Goal: Task Accomplishment & Management: Use online tool/utility

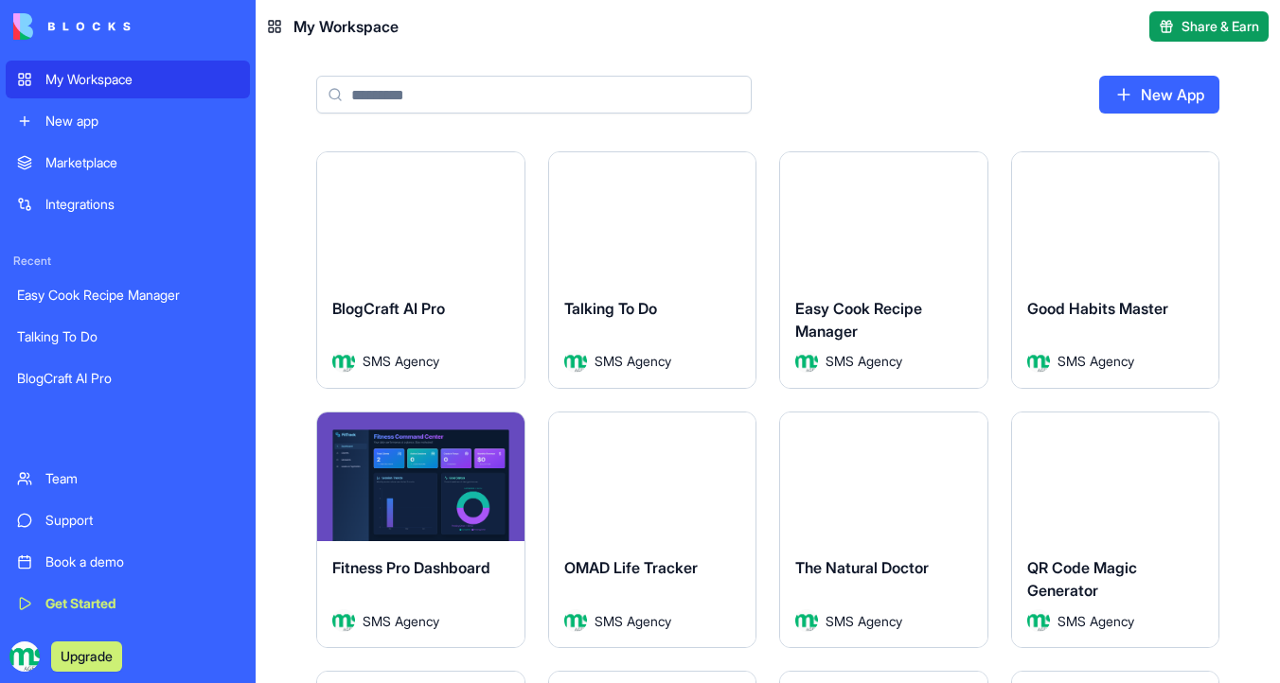
click at [434, 215] on button "Launch" at bounding box center [420, 217] width 142 height 38
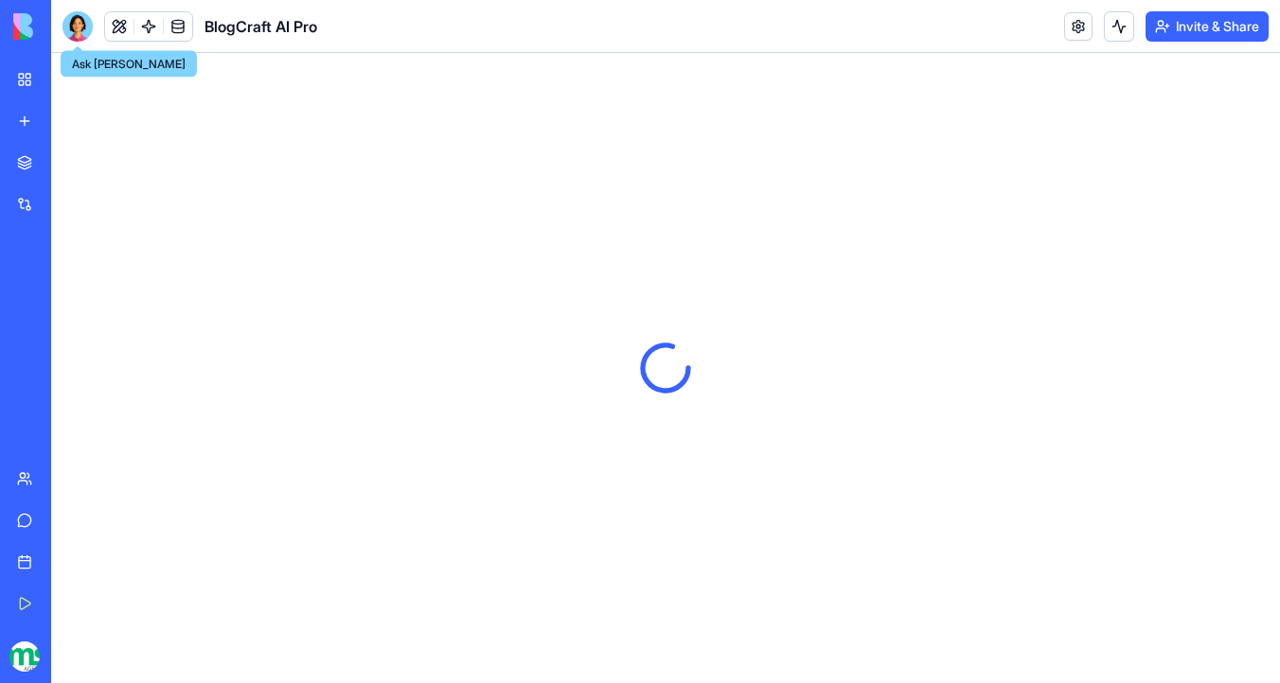
click at [81, 16] on div at bounding box center [77, 26] width 30 height 30
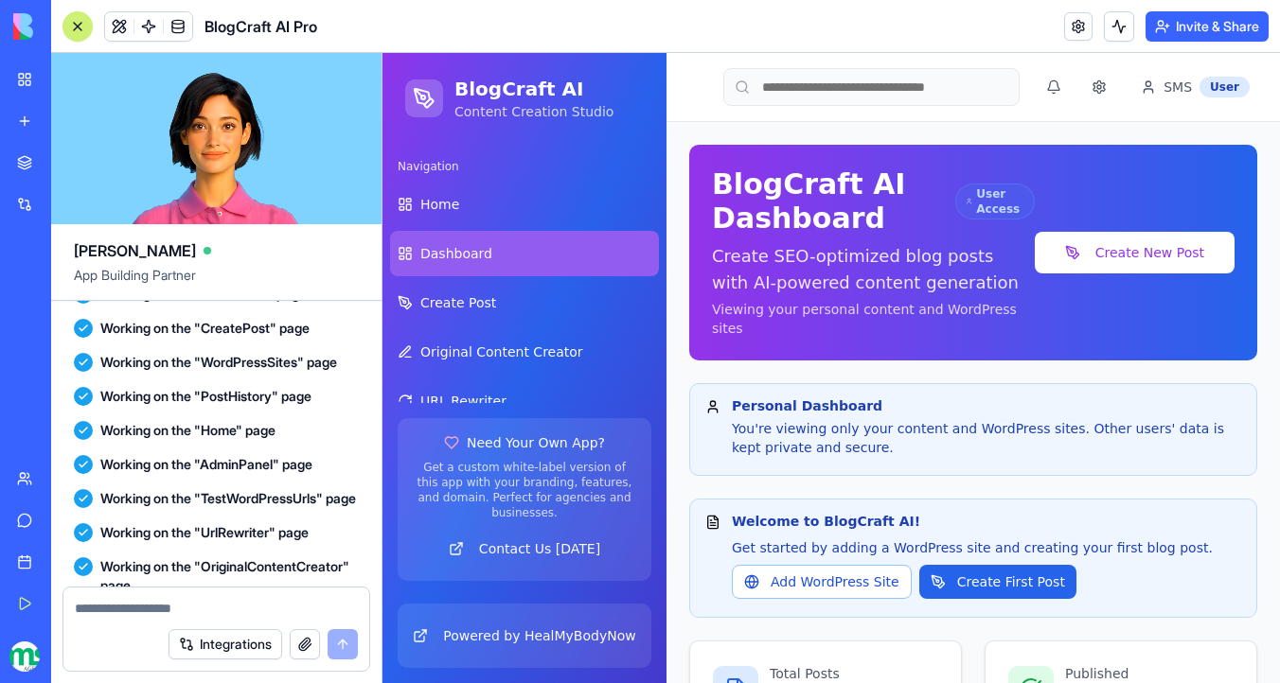
scroll to position [146177, 0]
click at [148, 33] on link at bounding box center [148, 26] width 28 height 28
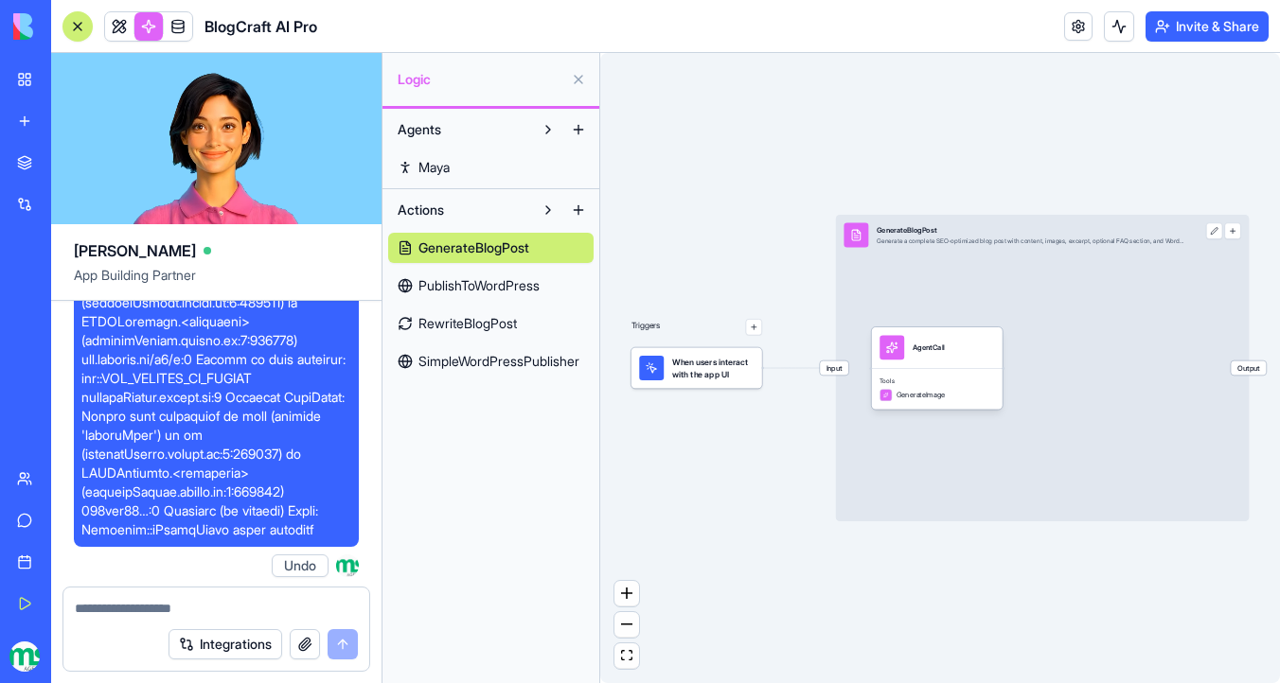
scroll to position [102523, 0]
click at [516, 286] on span "PublishToWordPress" at bounding box center [478, 285] width 121 height 19
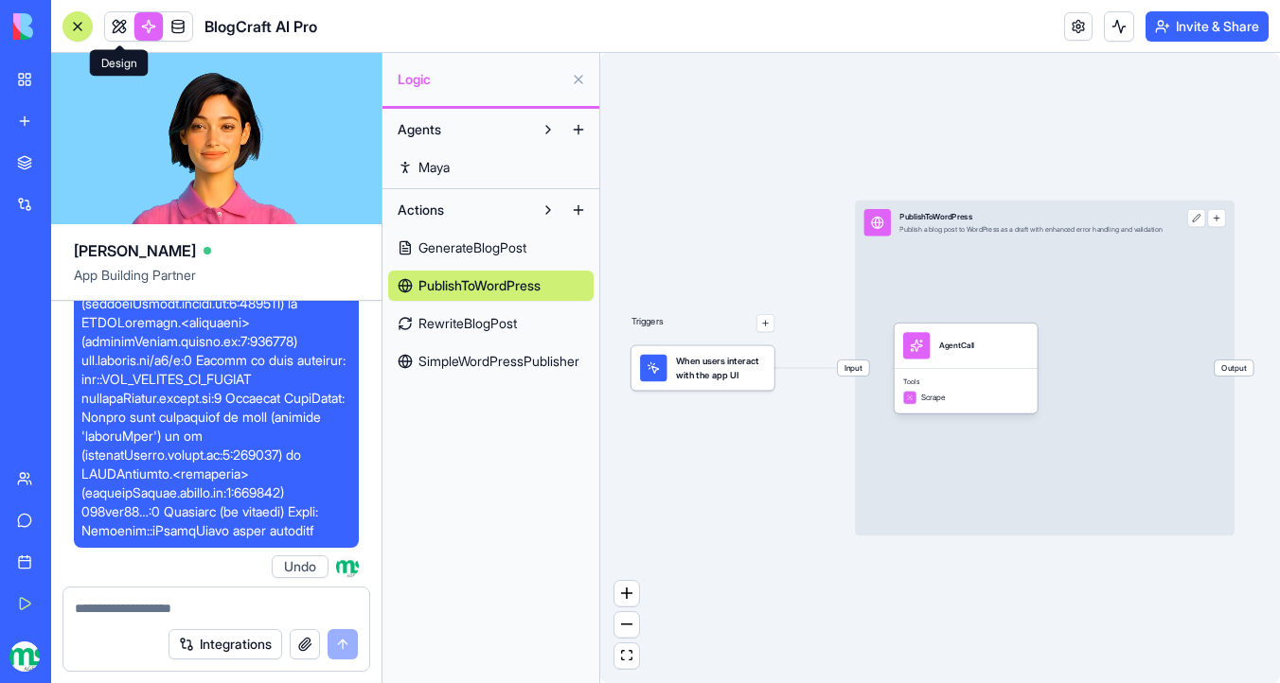
click at [111, 20] on link at bounding box center [119, 26] width 28 height 28
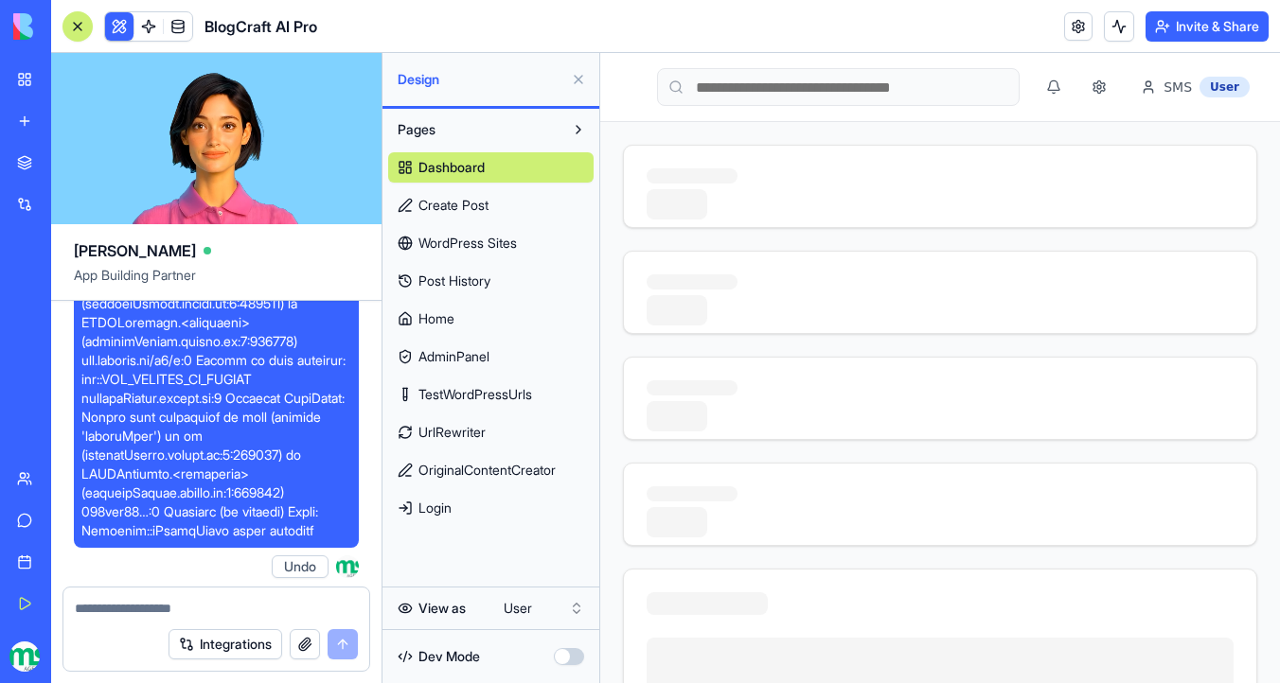
click at [518, 164] on link "Dashboard" at bounding box center [490, 167] width 205 height 30
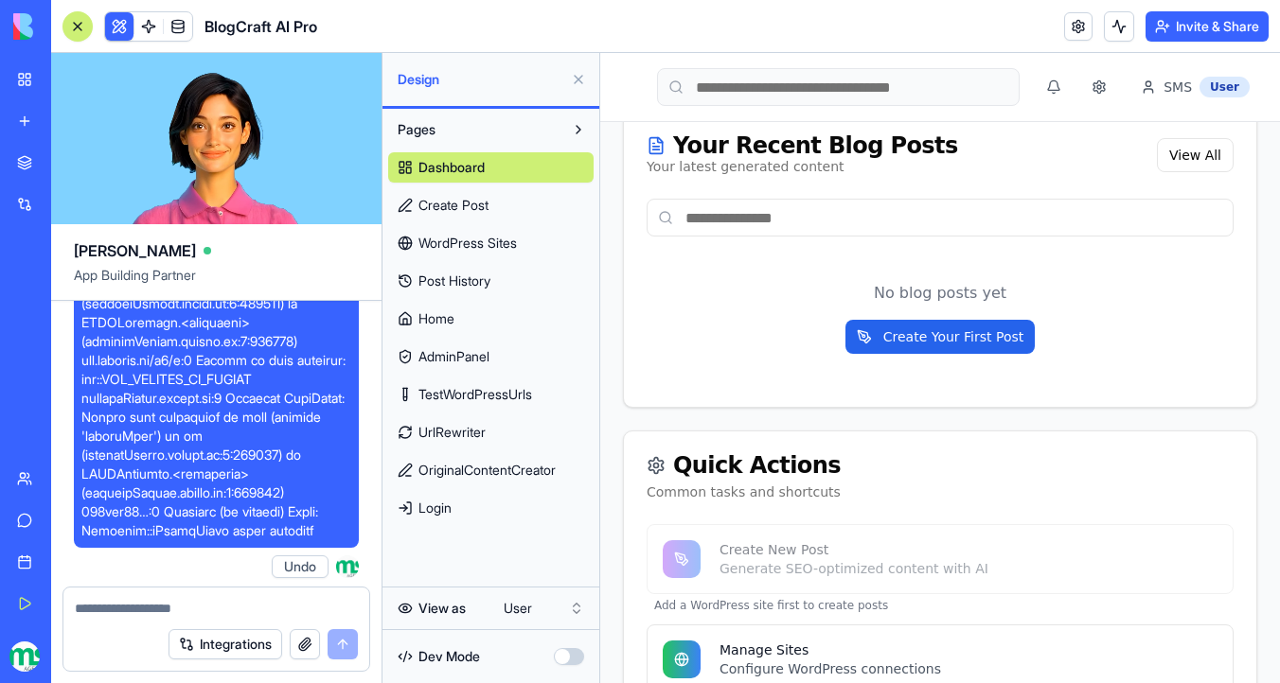
scroll to position [1124, 0]
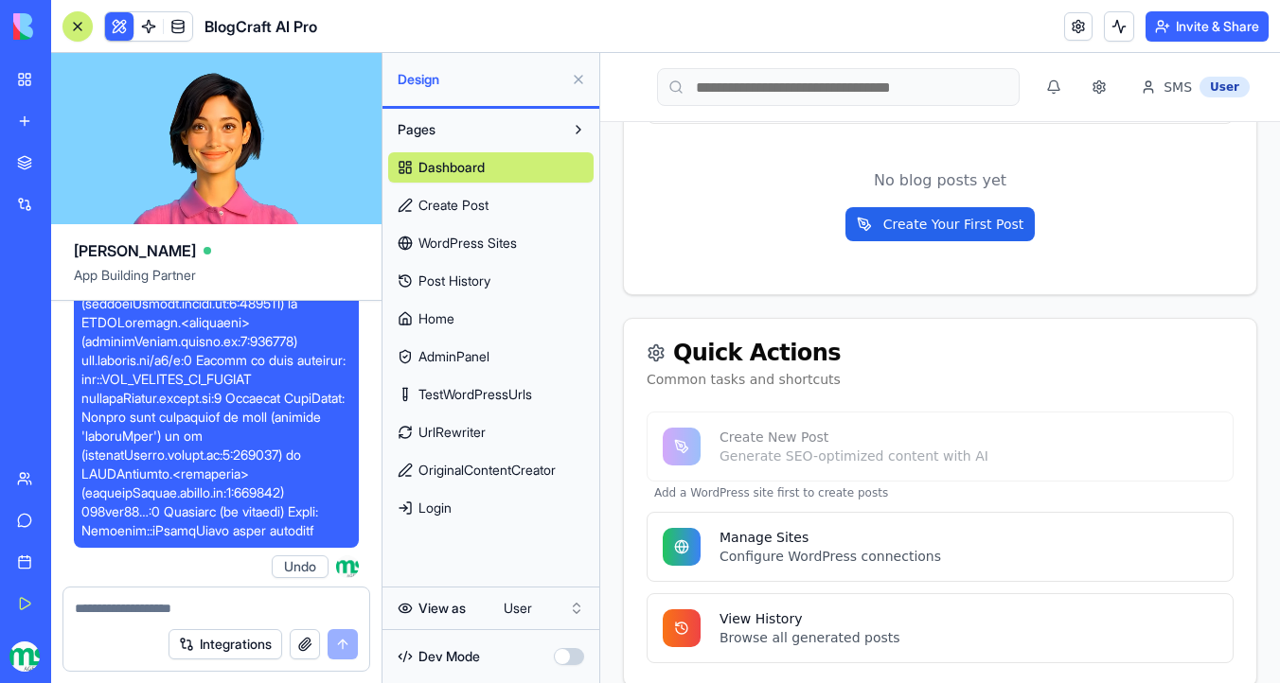
click at [526, 609] on html "My Workspace New app Marketplace Integrations Recent Easy Cook Recipe Manager T…" at bounding box center [640, 341] width 1280 height 683
click at [515, 612] on html "My Workspace New app Marketplace Integrations Recent Easy Cook Recipe Manager T…" at bounding box center [640, 341] width 1280 height 683
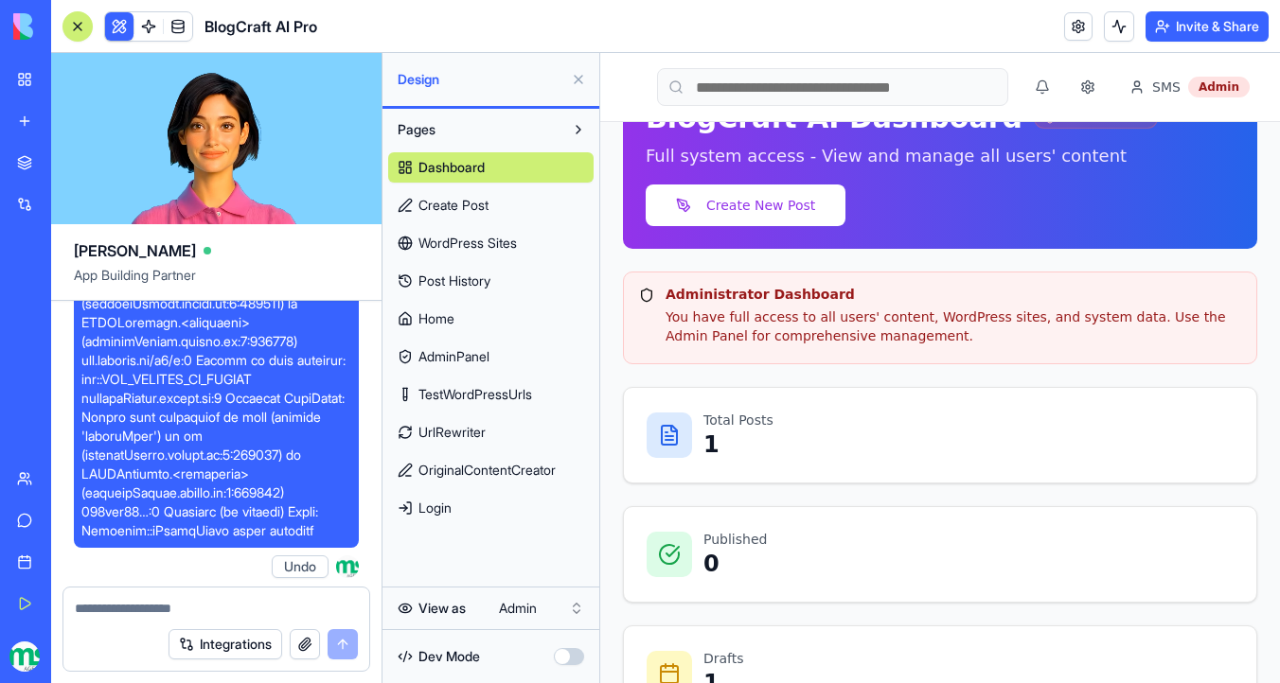
scroll to position [0, 0]
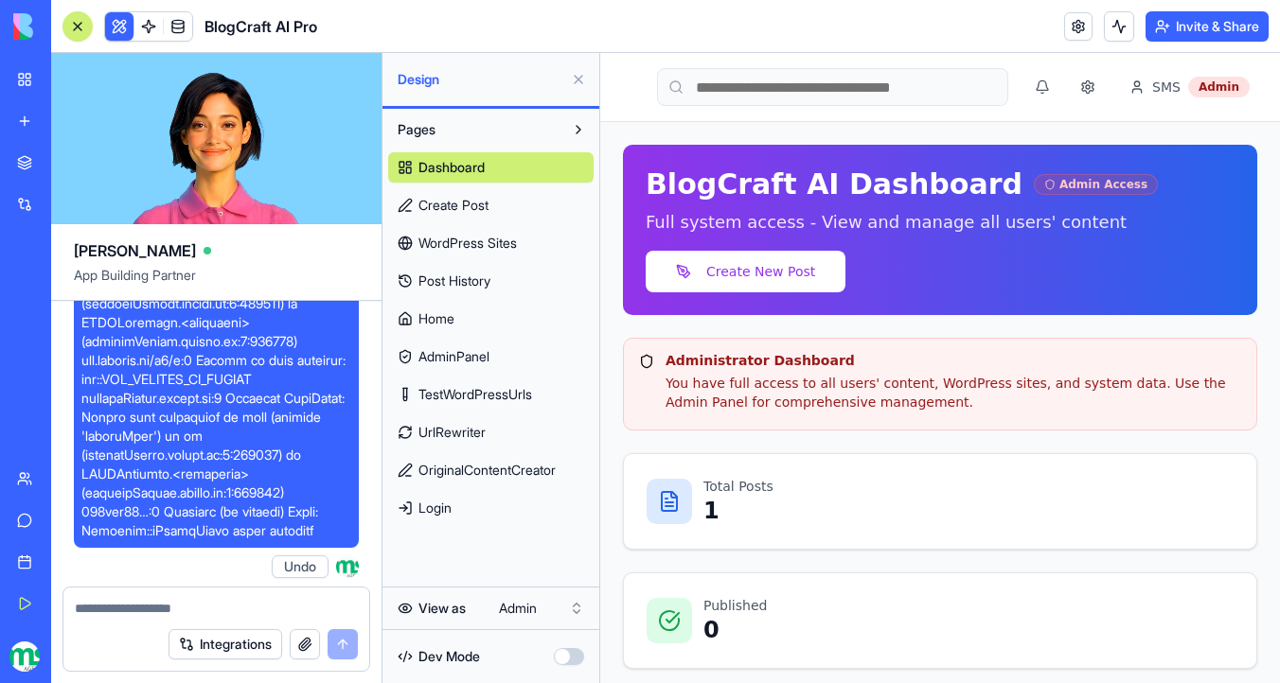
click at [527, 319] on link "Home" at bounding box center [490, 319] width 205 height 30
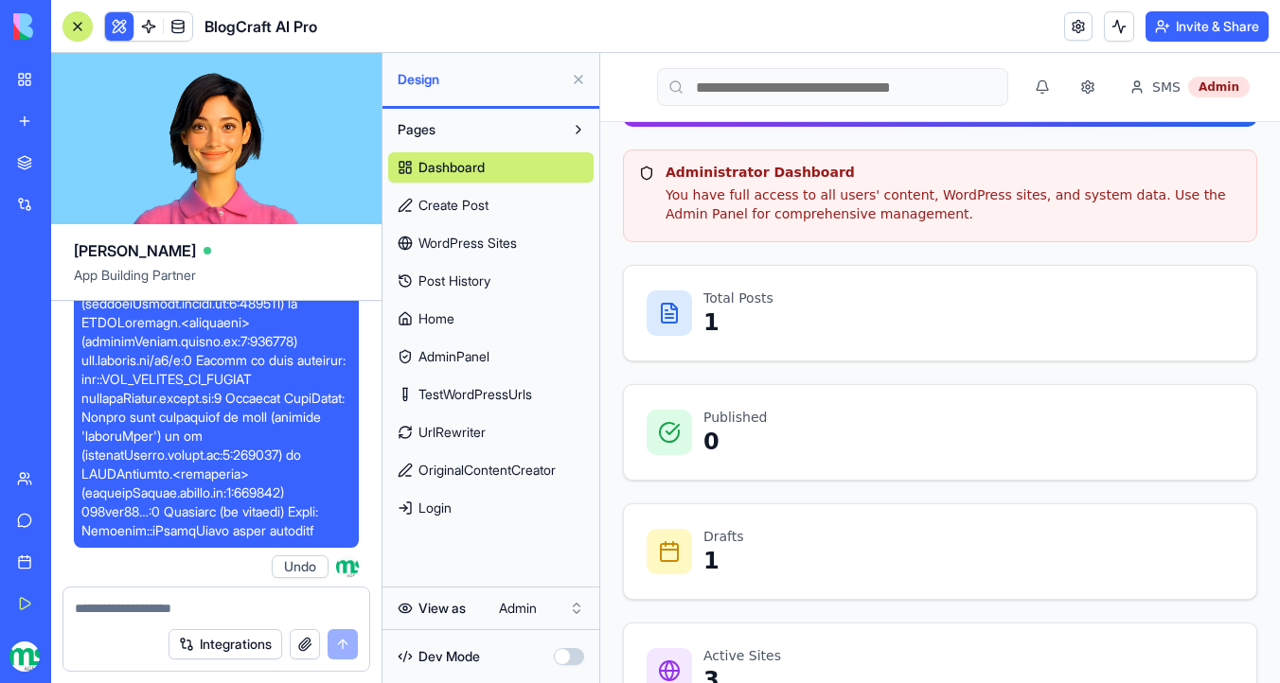
scroll to position [270, 0]
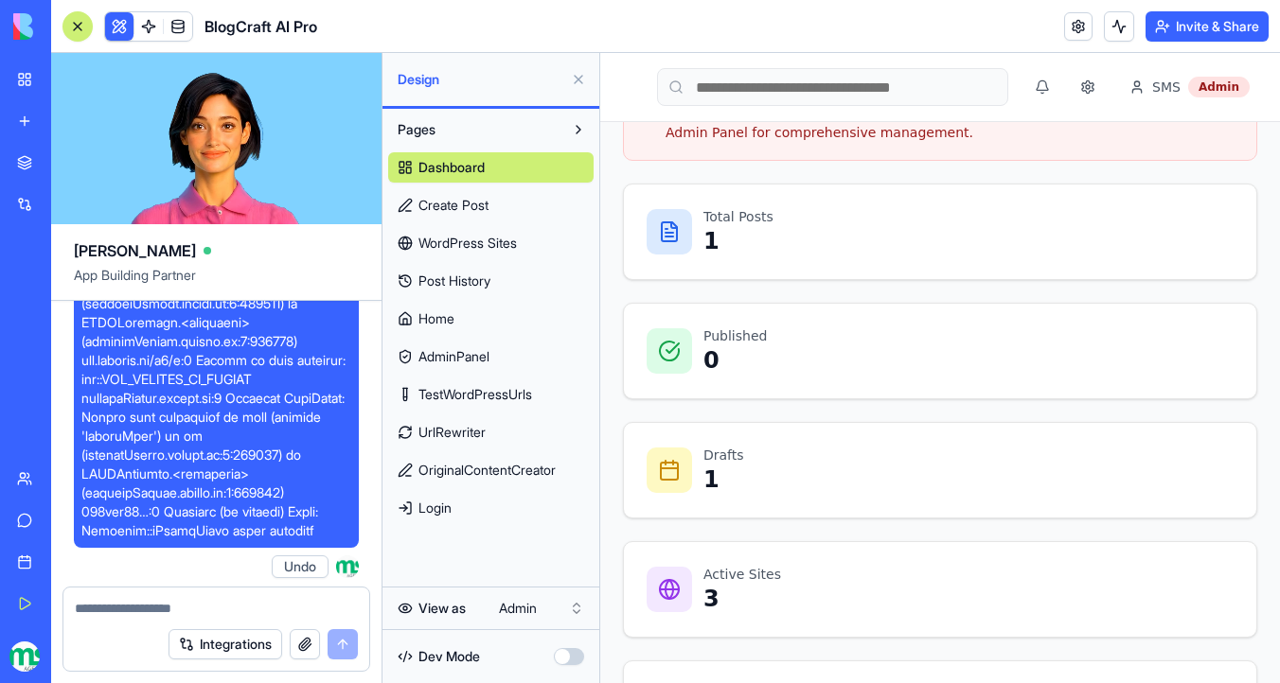
click at [502, 356] on link "AdminPanel" at bounding box center [490, 357] width 205 height 30
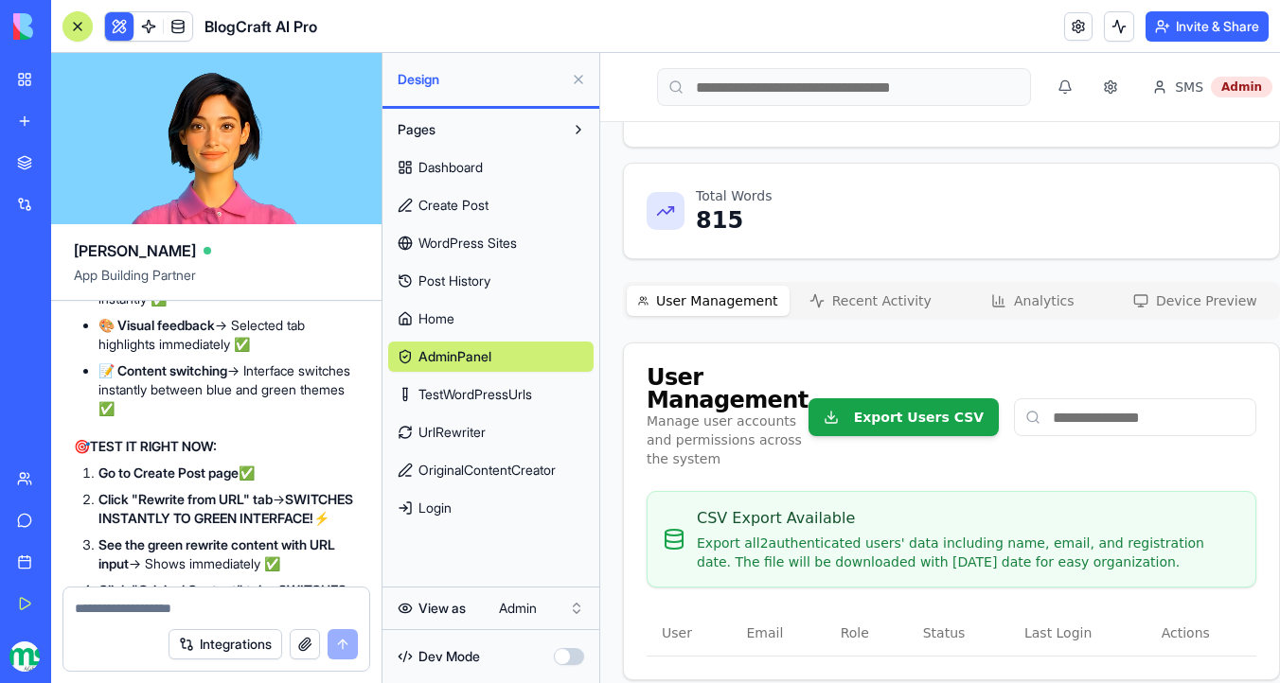
scroll to position [94586, 0]
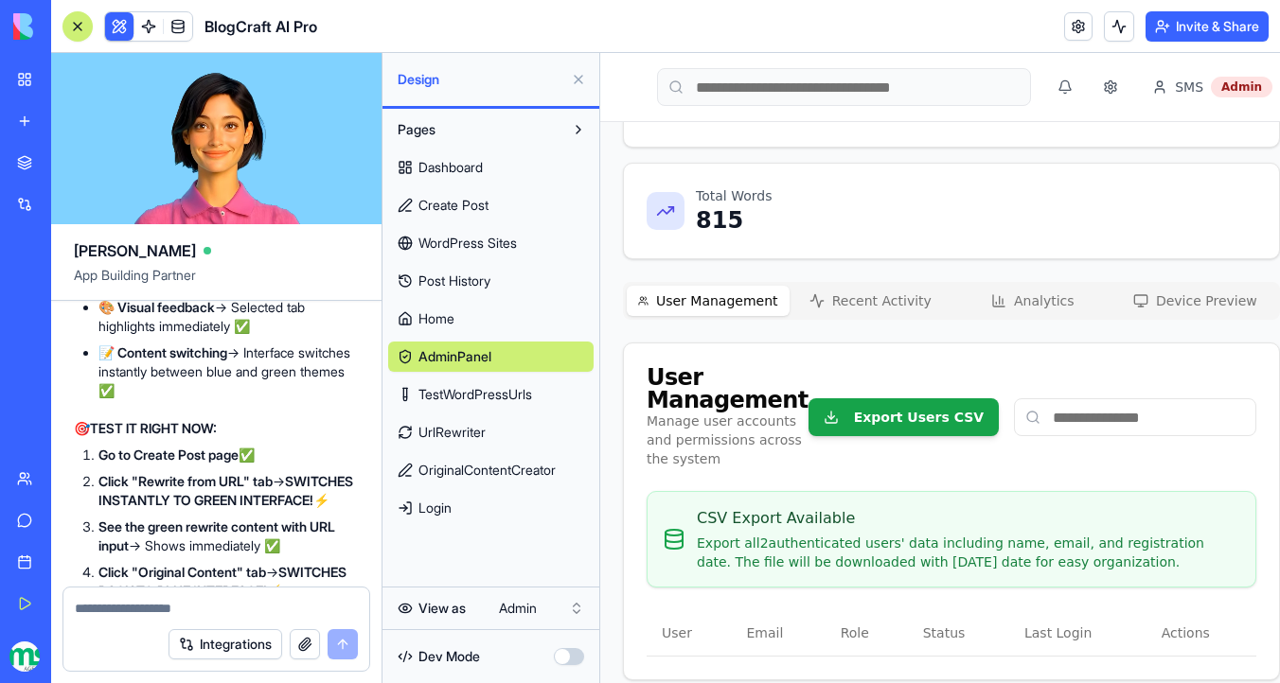
click at [117, 23] on button at bounding box center [119, 26] width 28 height 28
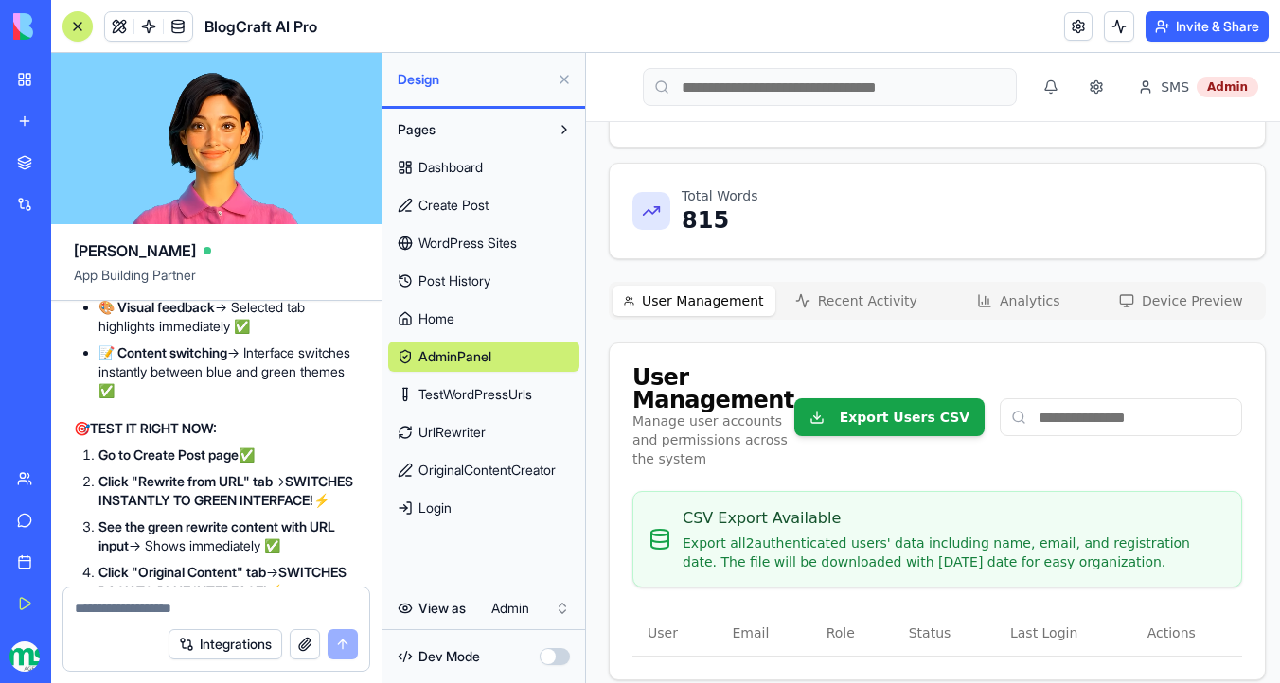
scroll to position [342, 0]
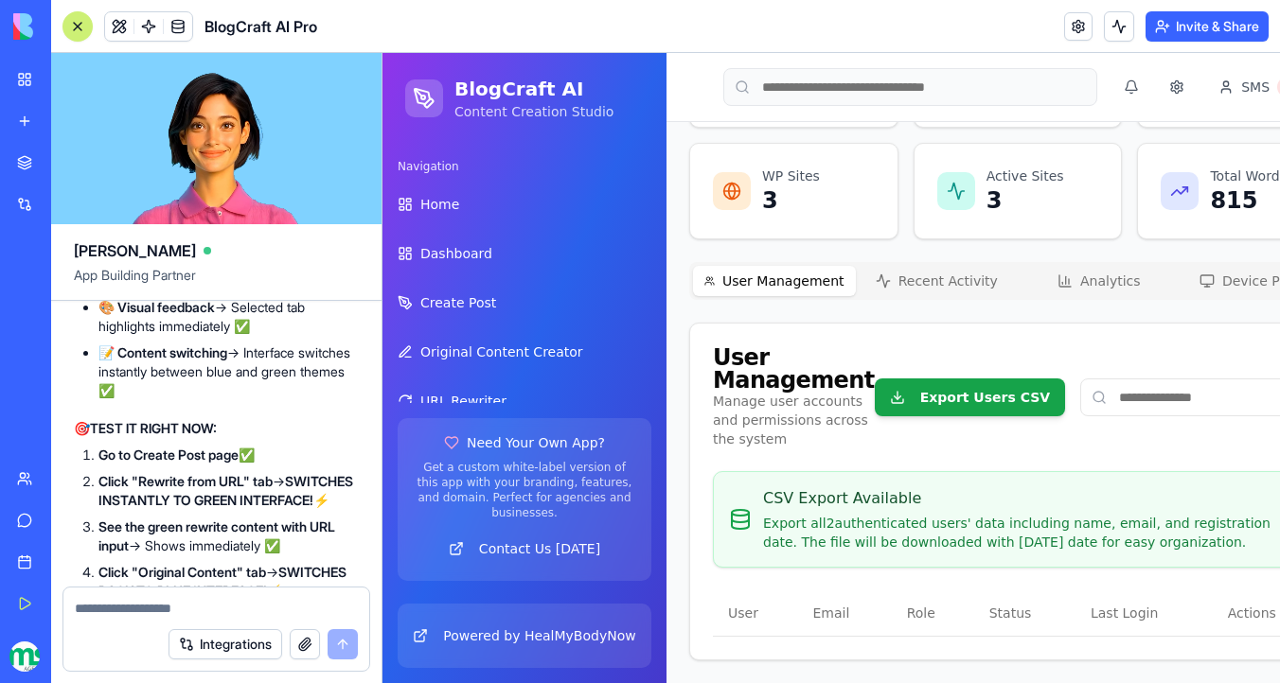
click at [81, 27] on div at bounding box center [77, 26] width 15 height 15
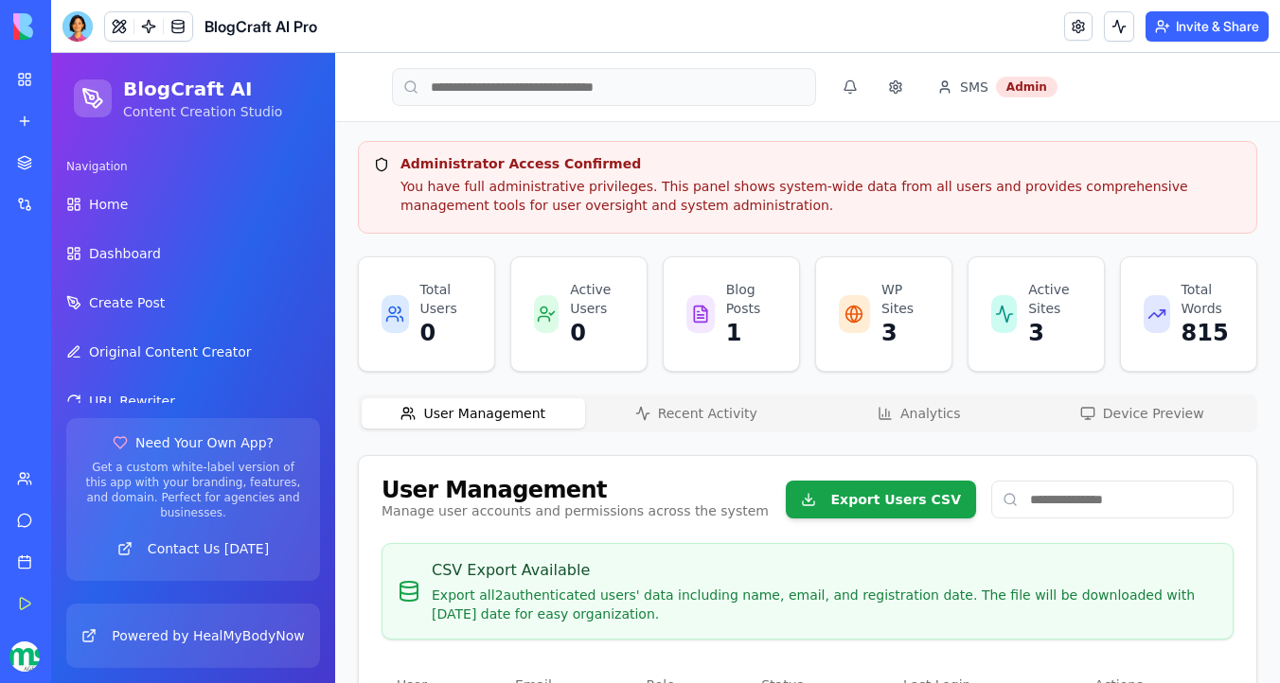
scroll to position [0, 0]
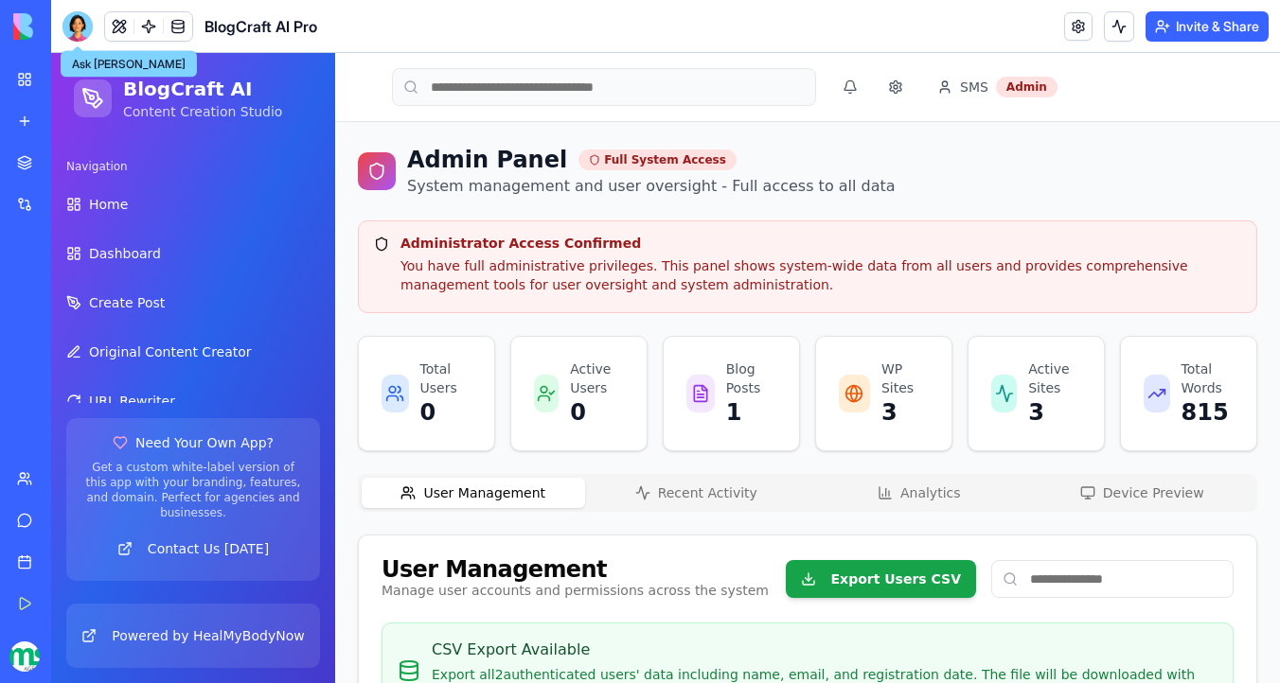
click at [81, 22] on div at bounding box center [77, 26] width 30 height 30
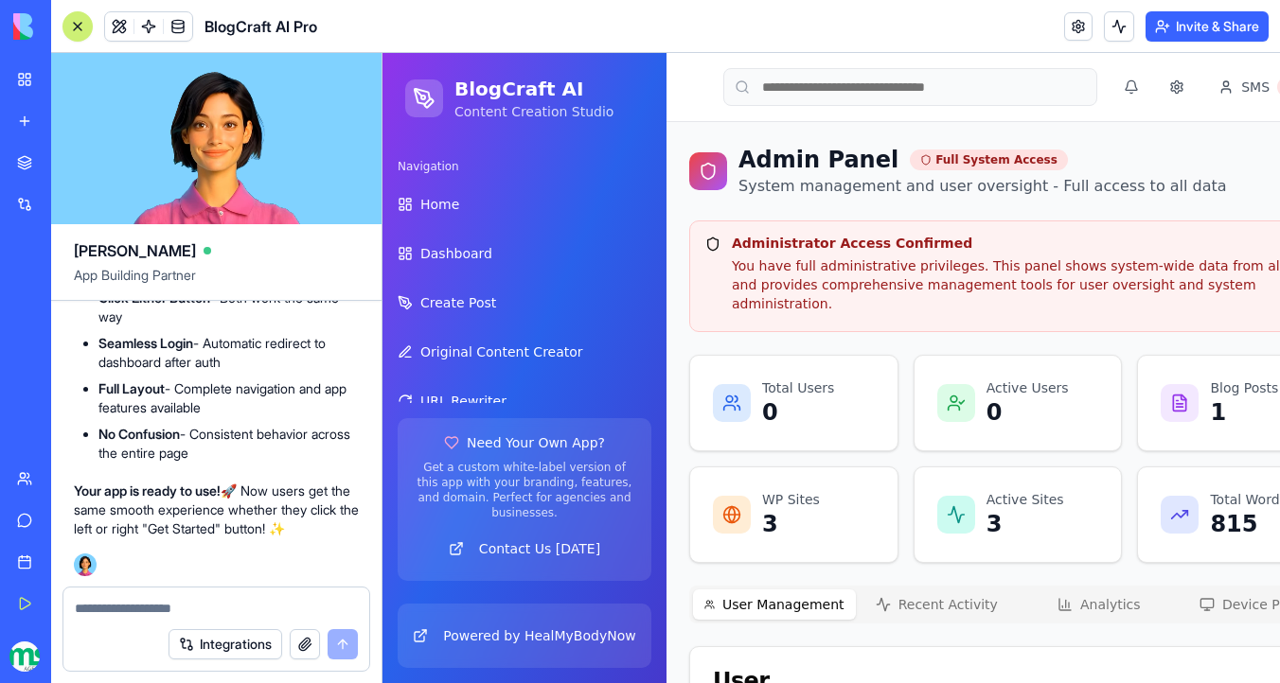
click at [86, 31] on button at bounding box center [77, 26] width 30 height 30
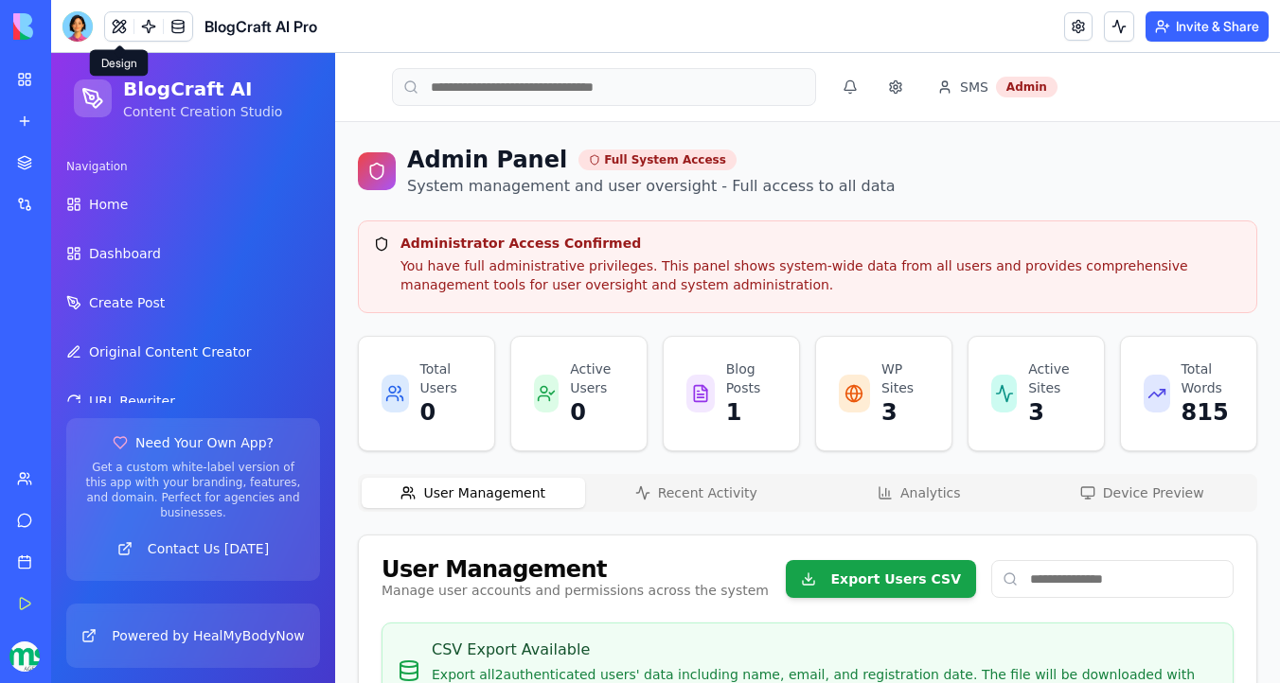
click at [117, 25] on button at bounding box center [119, 26] width 28 height 28
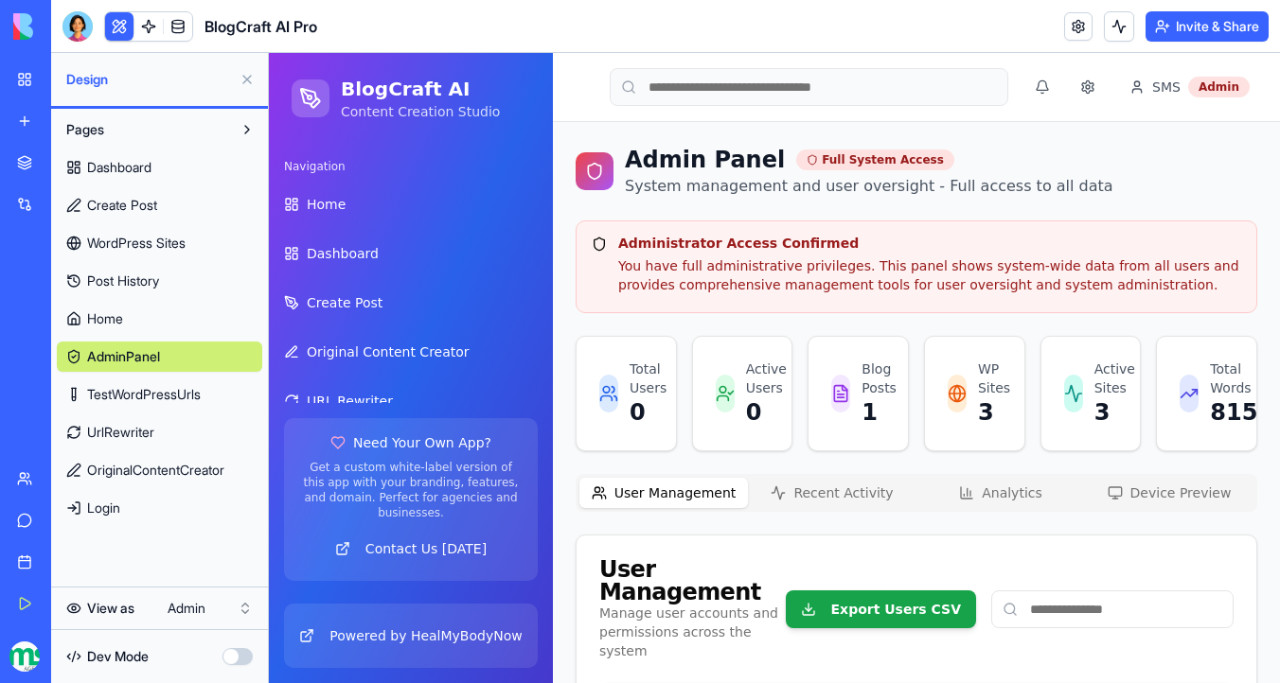
click at [213, 600] on html "My Workspace New app Marketplace Integrations Recent Easy Cook Recipe Manager T…" at bounding box center [640, 341] width 1280 height 683
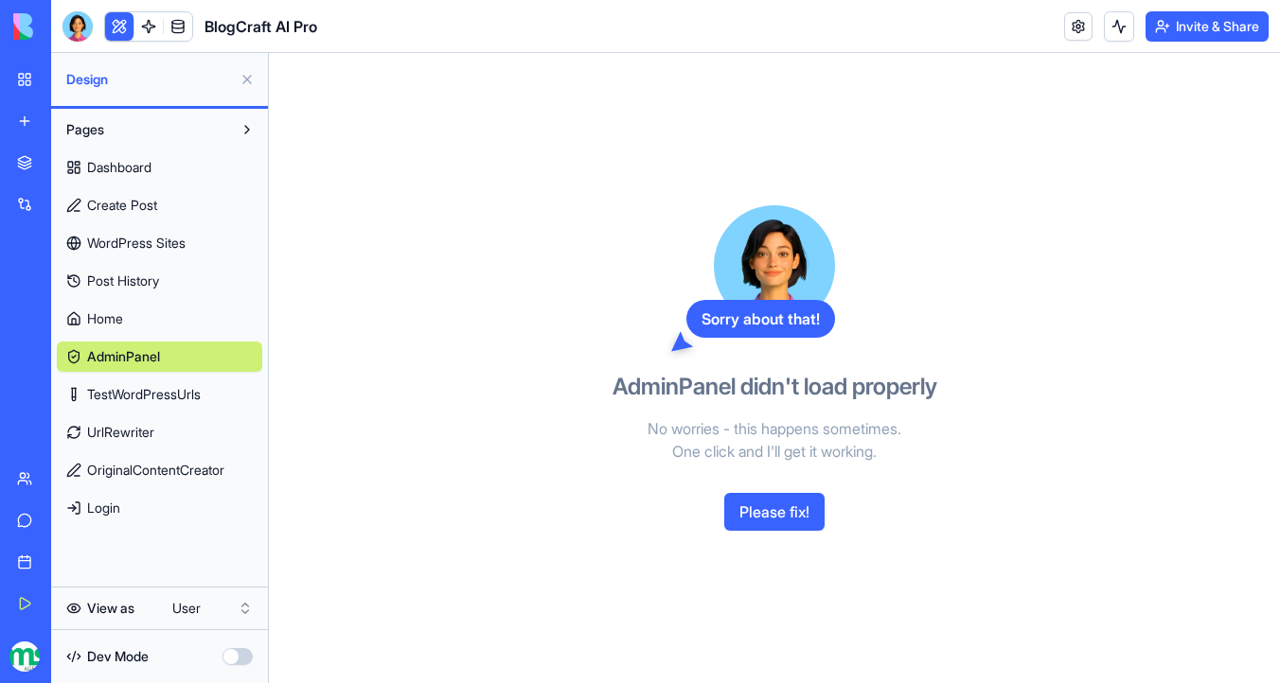
click at [212, 386] on link "TestWordPressUrls" at bounding box center [159, 395] width 205 height 30
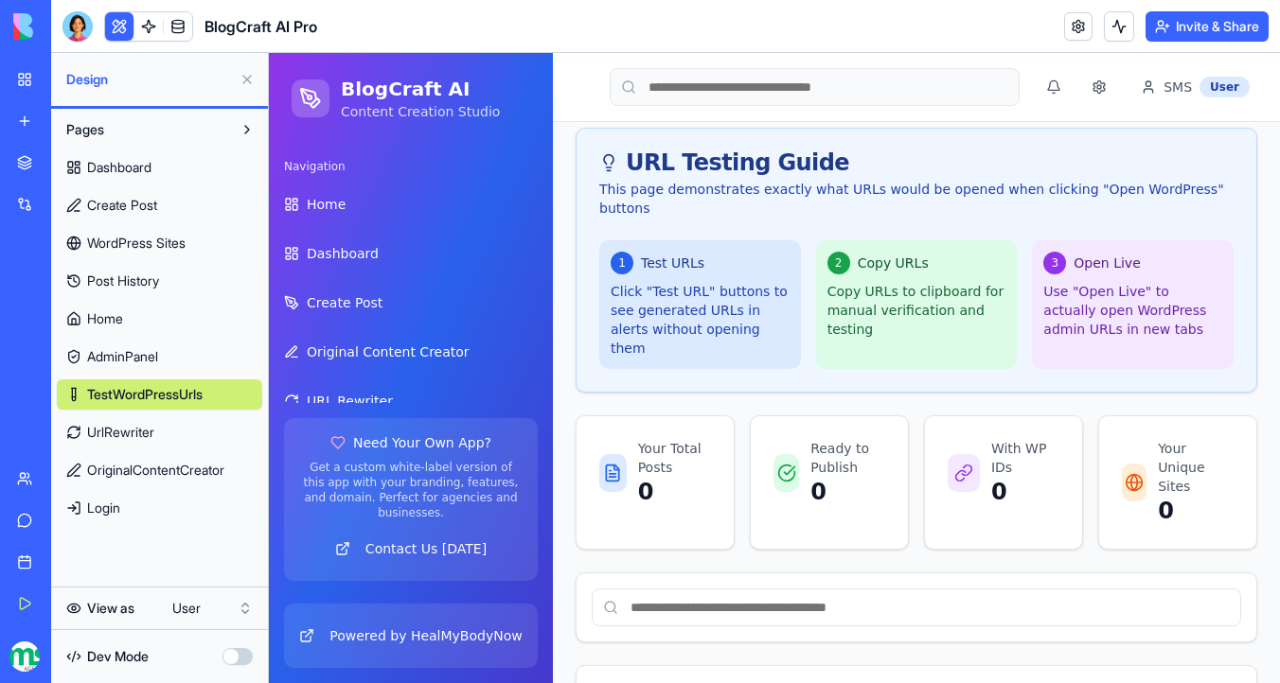
scroll to position [101, 0]
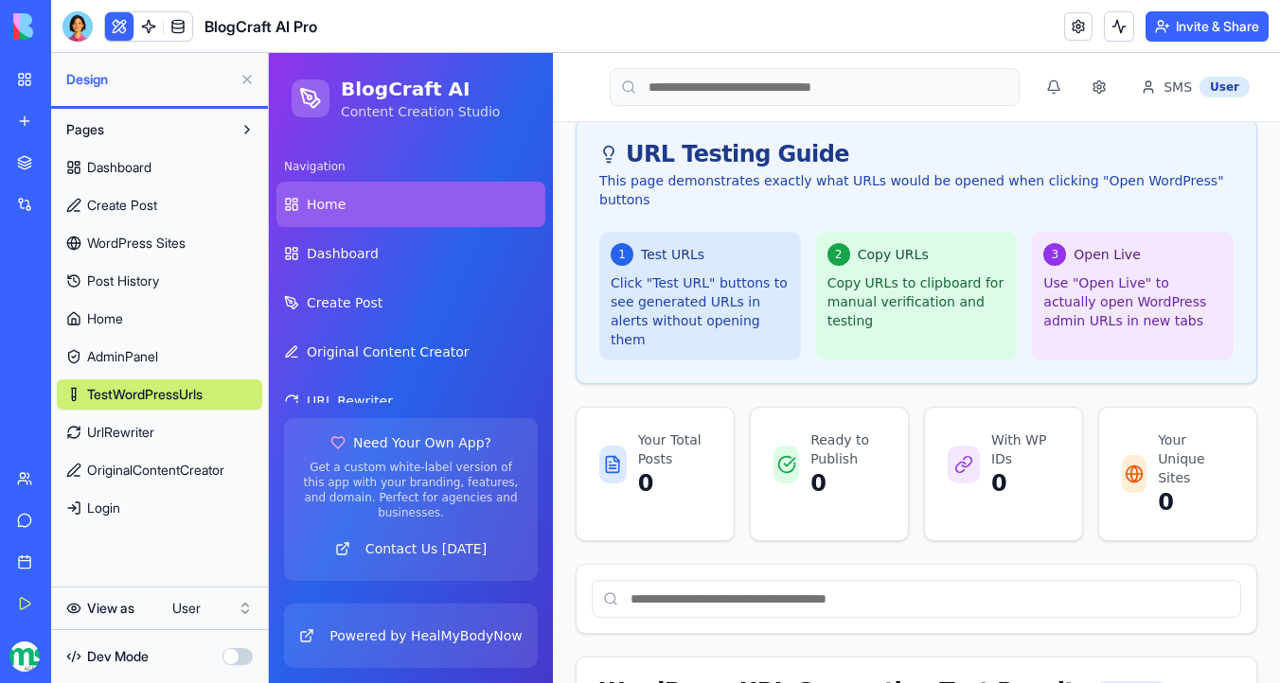
click at [428, 196] on link "Home" at bounding box center [410, 204] width 269 height 45
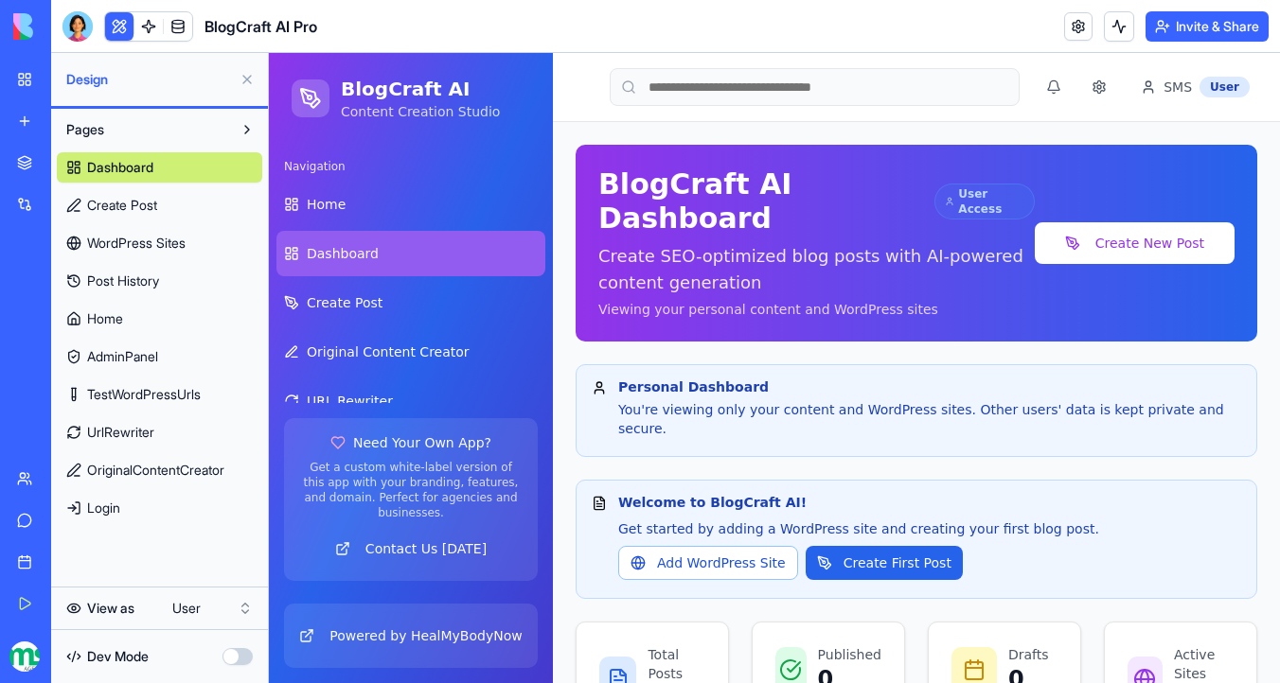
click at [333, 178] on div "Navigation" at bounding box center [410, 166] width 269 height 30
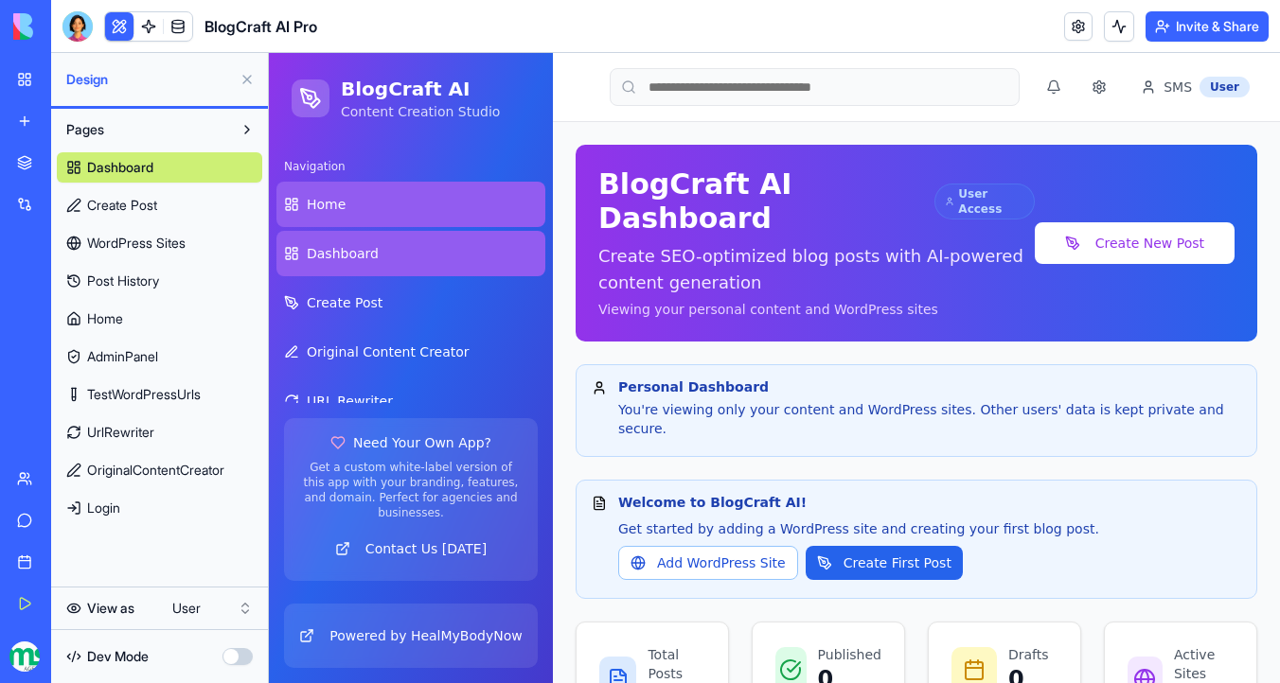
click at [337, 201] on span "Home" at bounding box center [326, 204] width 39 height 19
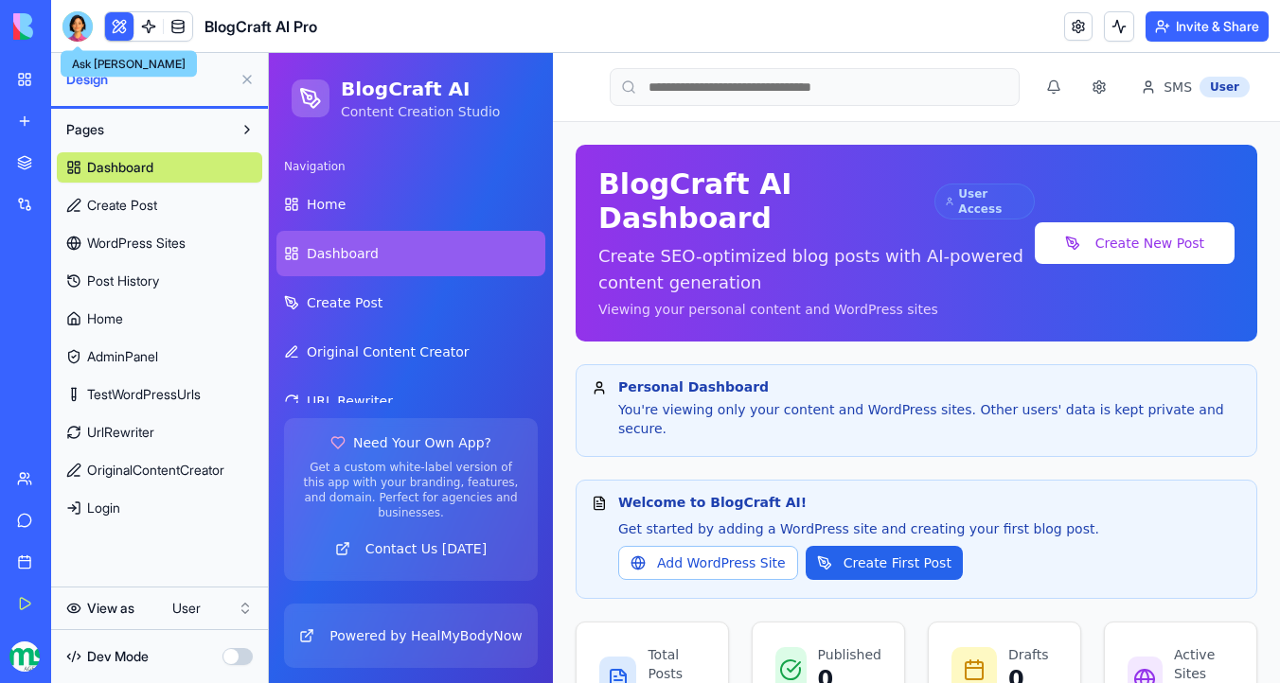
click at [86, 24] on div at bounding box center [77, 26] width 30 height 30
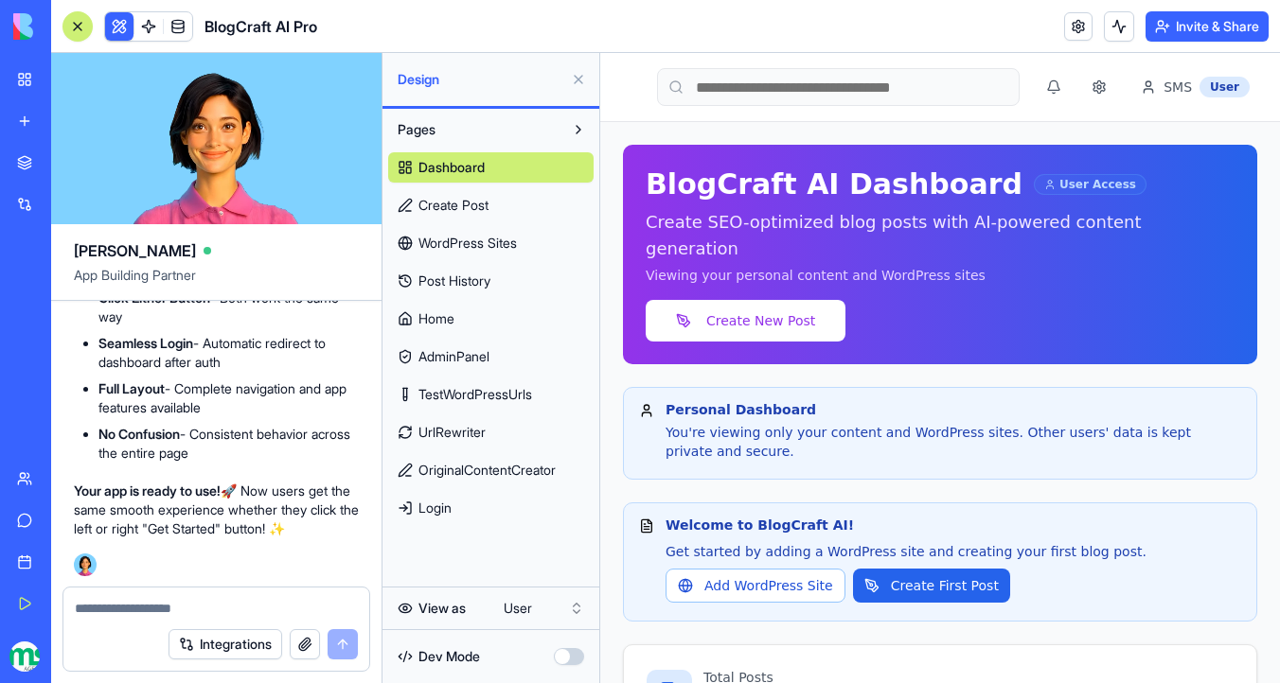
click at [80, 21] on div at bounding box center [77, 26] width 15 height 15
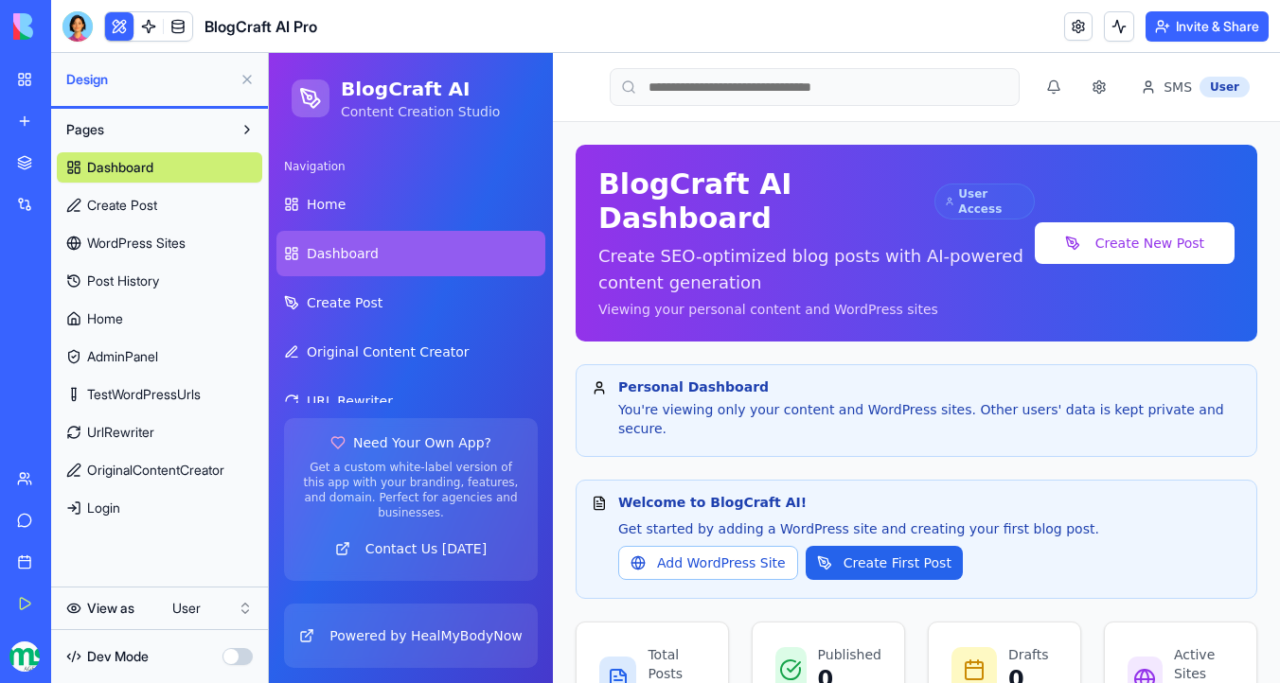
click at [241, 77] on button at bounding box center [247, 79] width 30 height 30
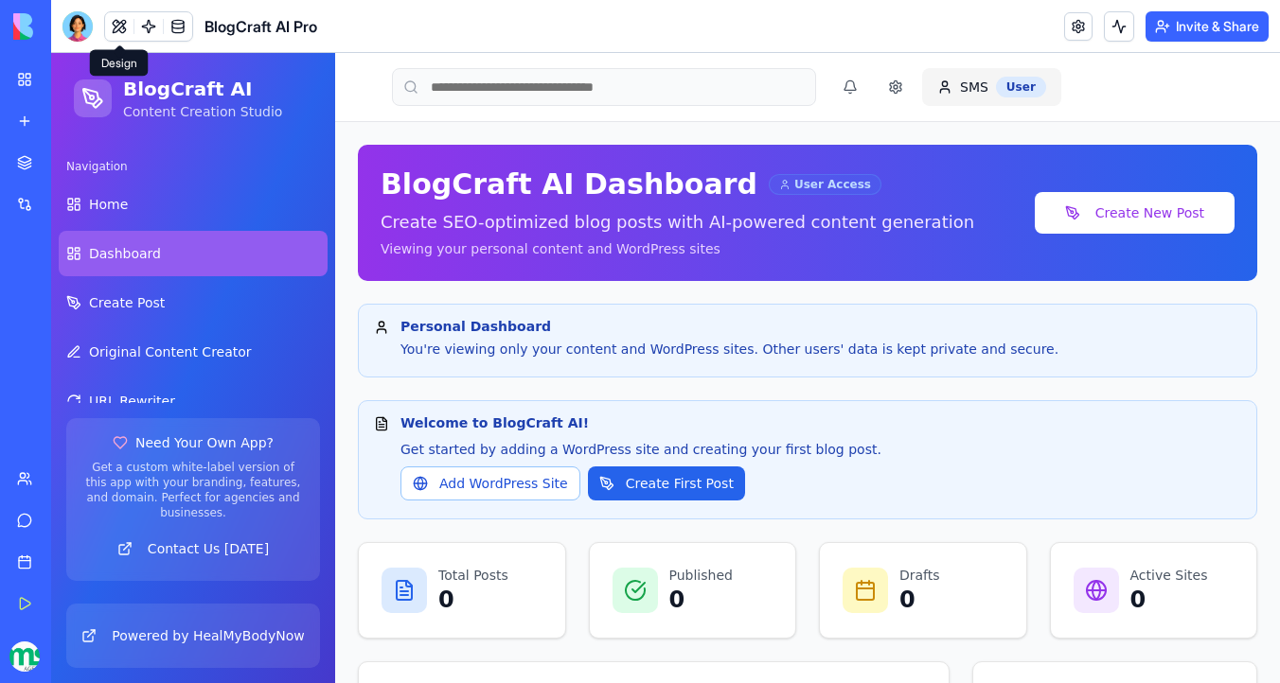
click at [972, 84] on html "BlogCraft AI Content Creation Studio Navigation Home Dashboard Create Post Orig…" at bounding box center [665, 561] width 1229 height 1016
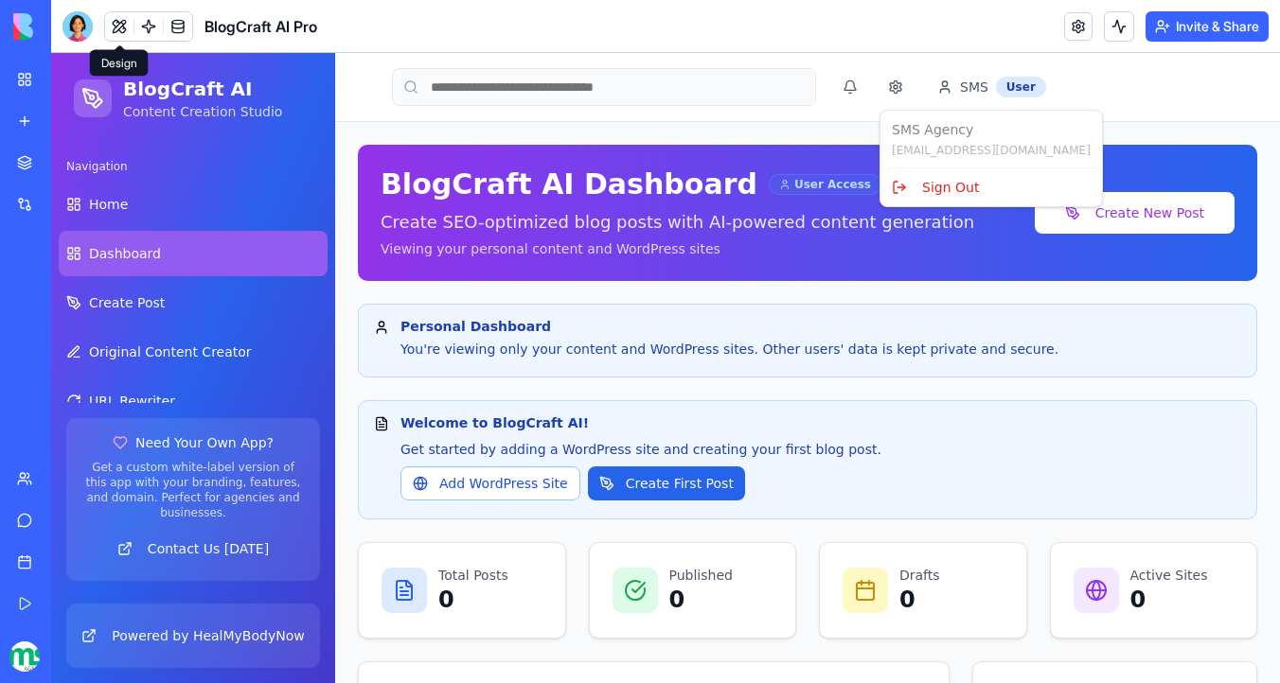
click at [967, 130] on div "SMS Agency [EMAIL_ADDRESS][DOMAIN_NAME] Sign Out" at bounding box center [990, 159] width 223 height 98
click at [934, 133] on div "SMS Agency [EMAIL_ADDRESS][DOMAIN_NAME] Sign Out" at bounding box center [990, 159] width 223 height 98
click at [1025, 84] on html "BlogCraft AI Content Creation Studio Navigation Home Dashboard Create Post Orig…" at bounding box center [665, 561] width 1229 height 1016
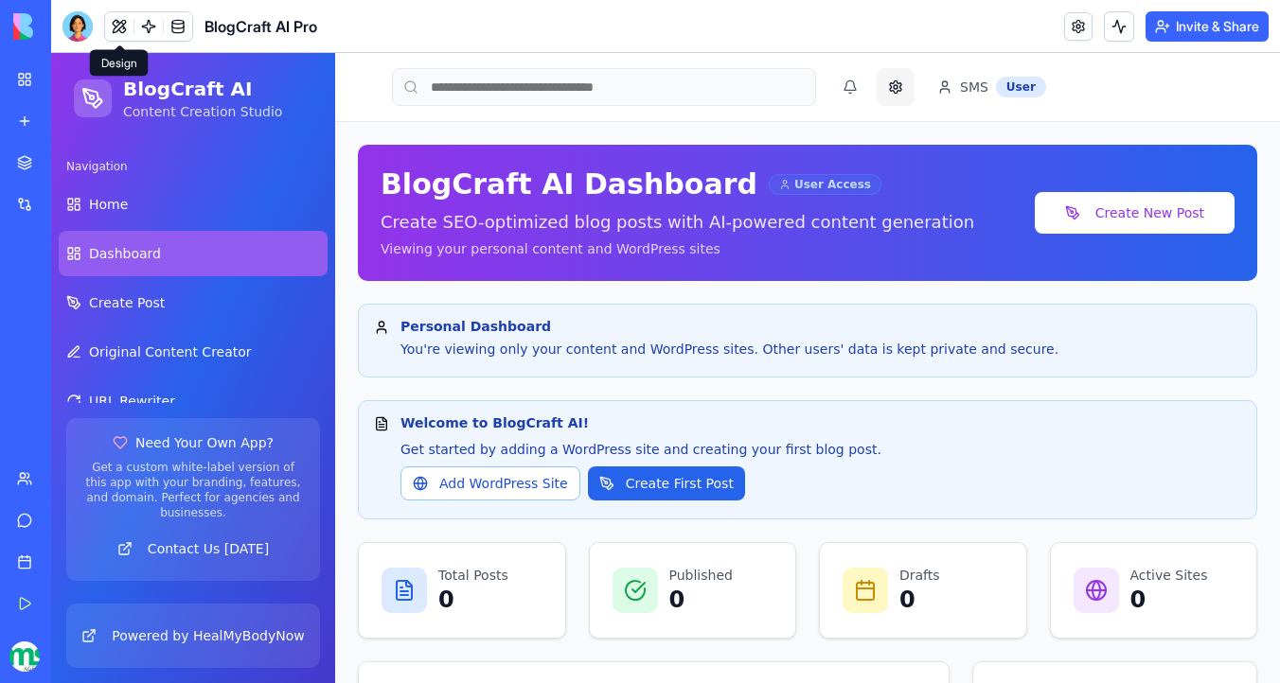
click at [902, 81] on button at bounding box center [896, 87] width 38 height 38
click at [893, 90] on button at bounding box center [896, 87] width 38 height 38
click at [895, 90] on button at bounding box center [896, 87] width 38 height 38
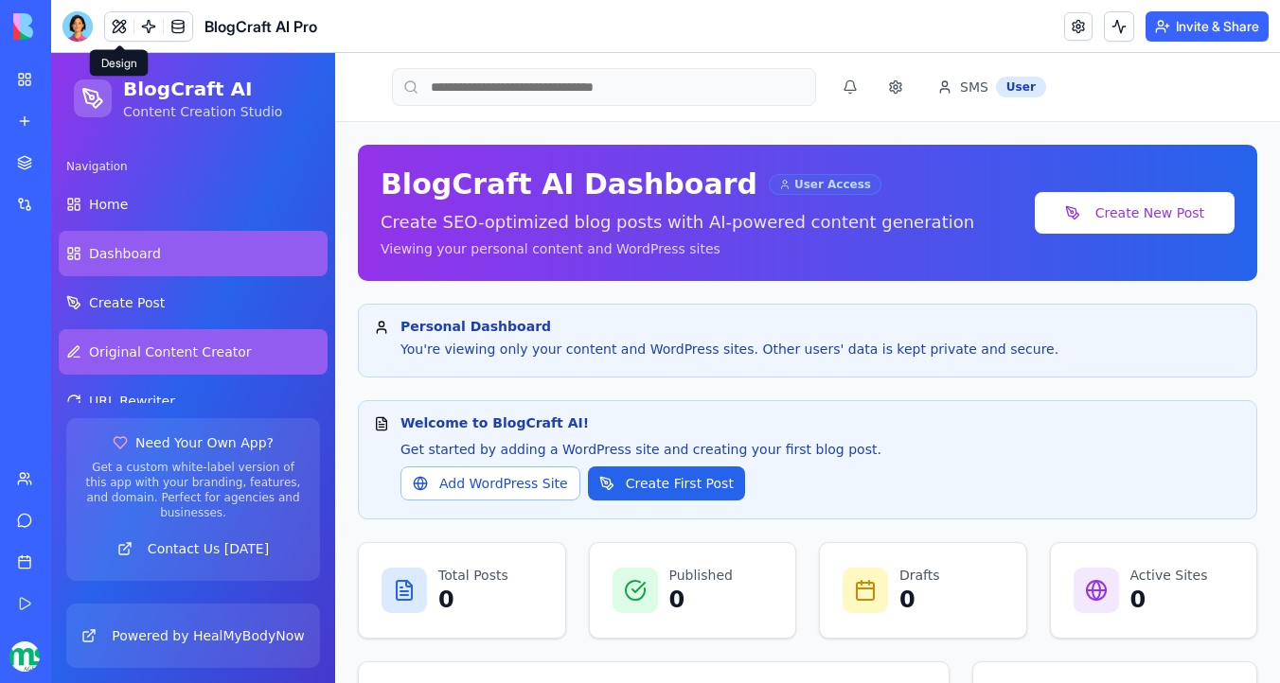
click at [197, 356] on span "Original Content Creator" at bounding box center [170, 352] width 163 height 19
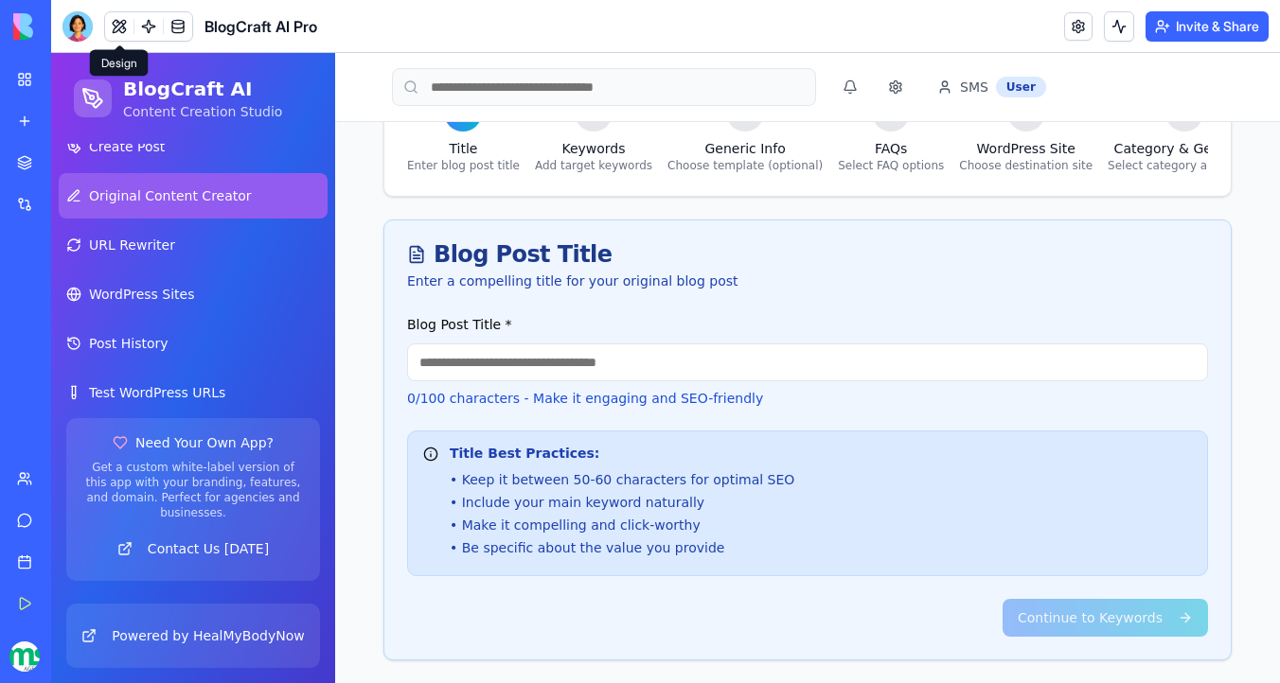
scroll to position [166, 0]
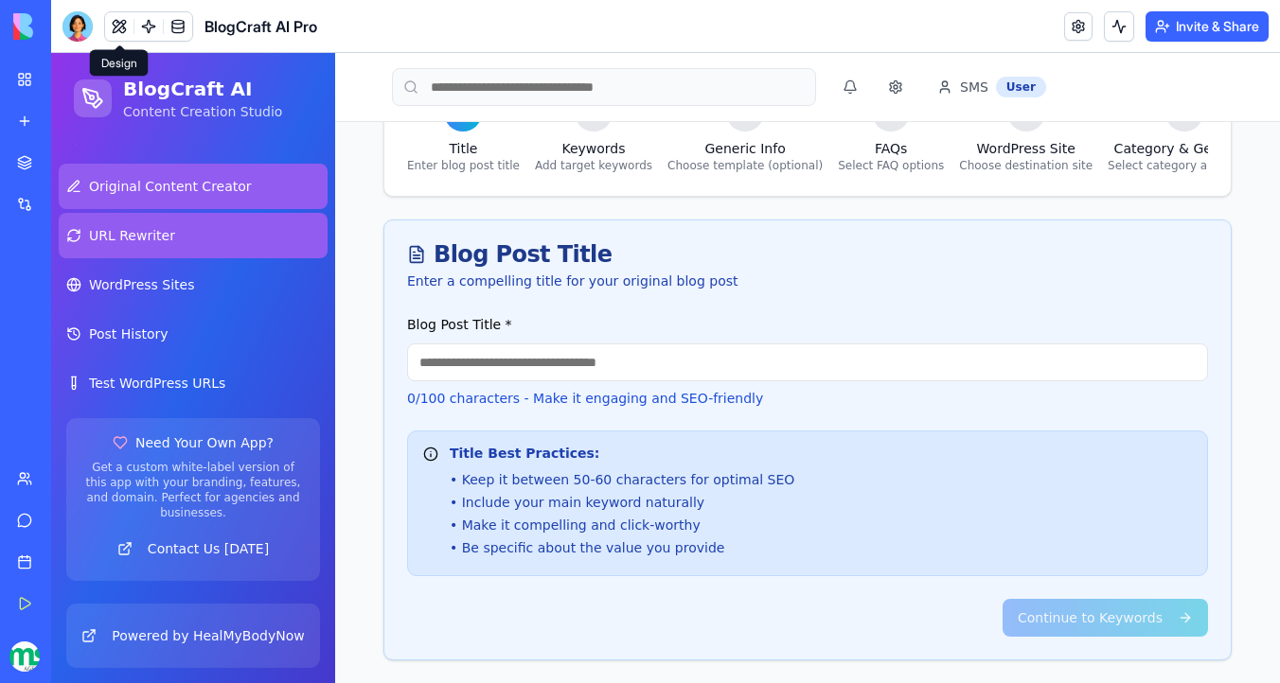
click at [195, 241] on link "URL Rewriter" at bounding box center [193, 235] width 269 height 45
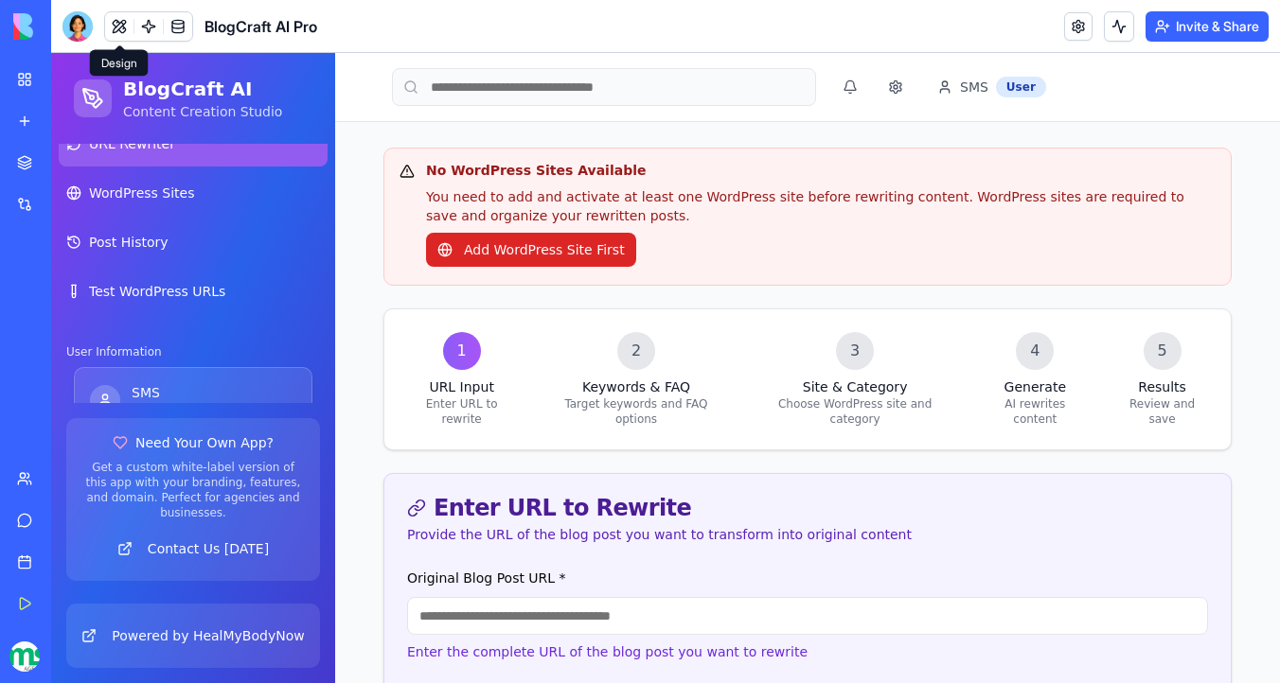
scroll to position [186, 0]
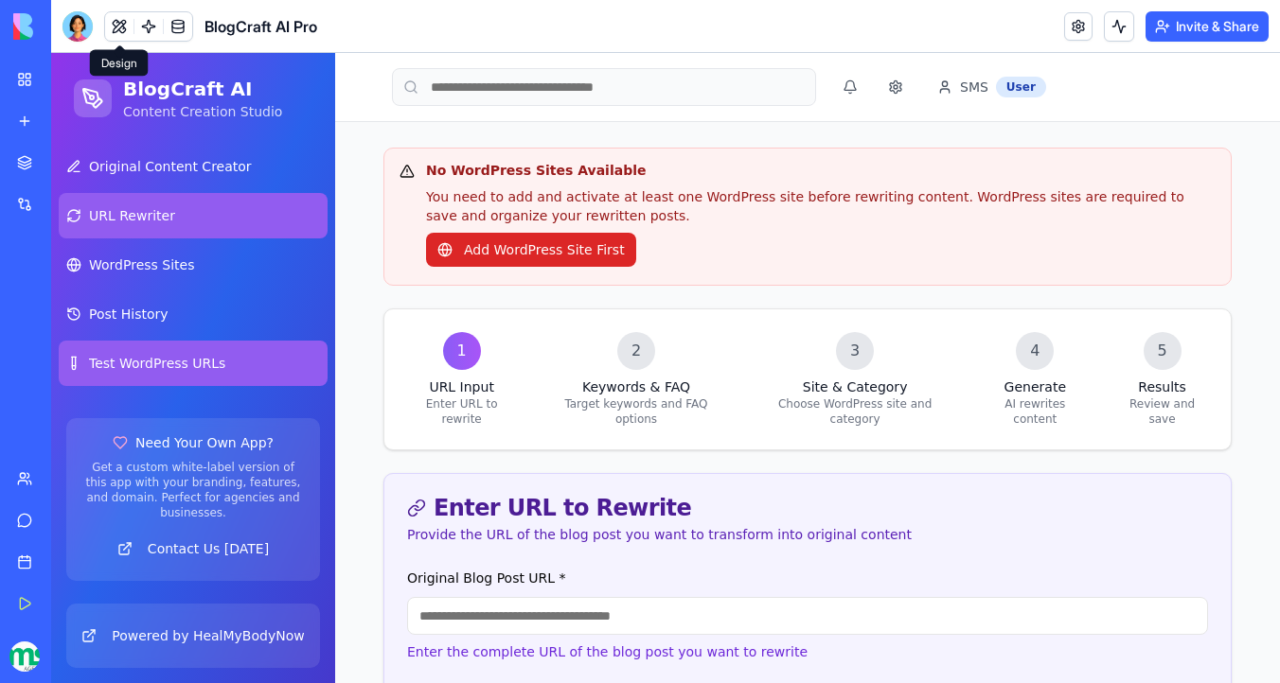
click at [234, 360] on link "Test WordPress URLs" at bounding box center [193, 363] width 269 height 45
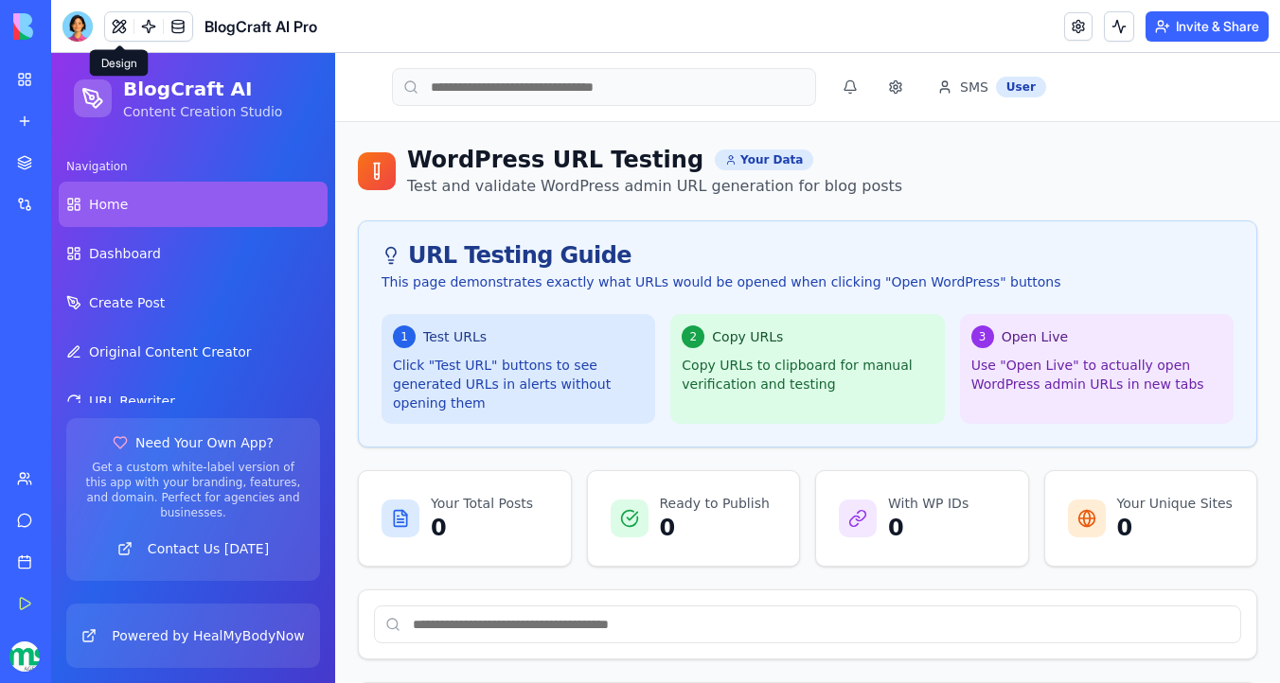
click at [229, 210] on link "Home" at bounding box center [193, 204] width 269 height 45
